Goal: Transaction & Acquisition: Purchase product/service

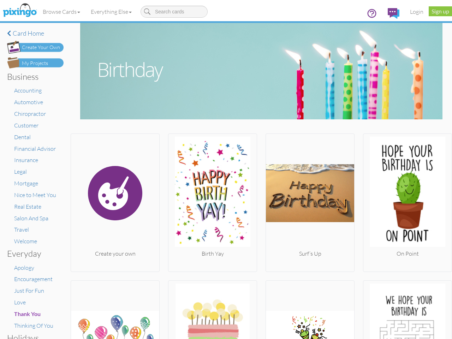
click at [226, 169] on img at bounding box center [212, 193] width 88 height 113
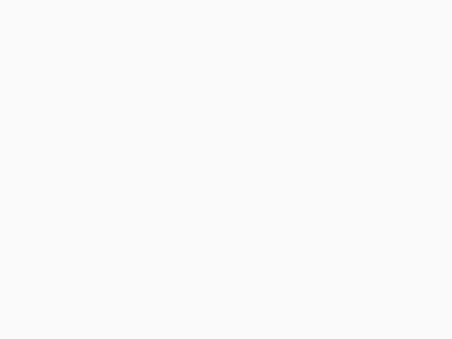
click at [62, 12] on body at bounding box center [226, 169] width 452 height 339
click at [113, 12] on body at bounding box center [226, 169] width 452 height 339
click at [114, 201] on body at bounding box center [226, 169] width 452 height 339
click at [210, 201] on body at bounding box center [226, 169] width 452 height 339
click at [306, 201] on body at bounding box center [226, 169] width 452 height 339
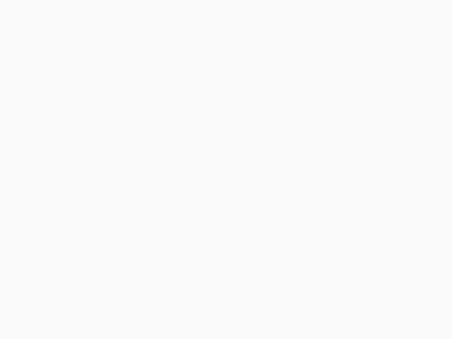
click at [402, 201] on body at bounding box center [226, 169] width 452 height 339
click at [114, 309] on body at bounding box center [226, 169] width 452 height 339
click at [210, 309] on body at bounding box center [226, 169] width 452 height 339
click at [306, 309] on body at bounding box center [226, 169] width 452 height 339
